Goal: Find contact information: Obtain details needed to contact an individual or organization

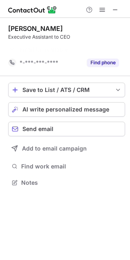
scroll to position [164, 130]
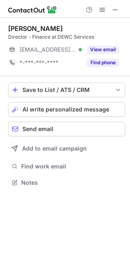
scroll to position [177, 130]
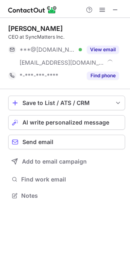
scroll to position [190, 130]
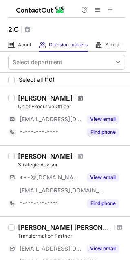
click at [78, 99] on span at bounding box center [80, 98] width 5 height 7
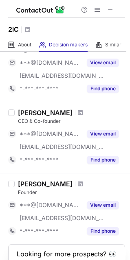
scroll to position [588, 0]
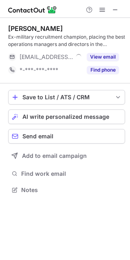
scroll to position [184, 130]
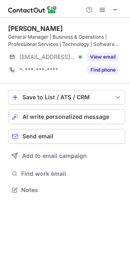
scroll to position [184, 130]
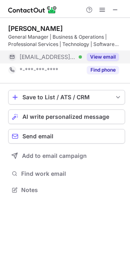
click at [96, 55] on button "View email" at bounding box center [103, 57] width 32 height 8
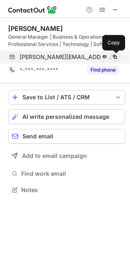
click at [116, 58] on span at bounding box center [115, 57] width 7 height 7
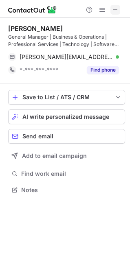
click at [114, 11] on span at bounding box center [115, 10] width 7 height 7
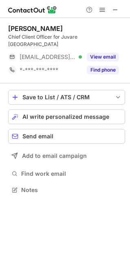
scroll to position [4, 4]
